Goal: Task Accomplishment & Management: Use online tool/utility

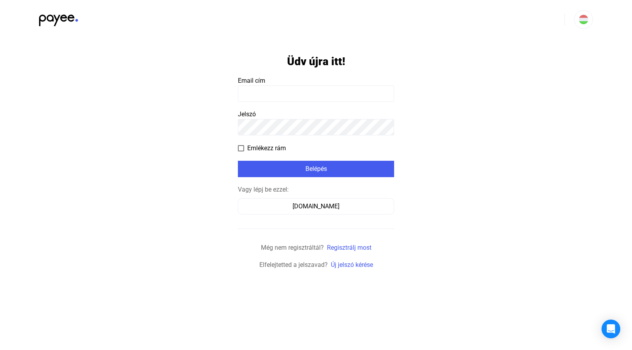
click at [273, 90] on input at bounding box center [316, 94] width 156 height 16
click at [325, 211] on button "[DOMAIN_NAME]" at bounding box center [316, 206] width 156 height 16
